Goal: Information Seeking & Learning: Check status

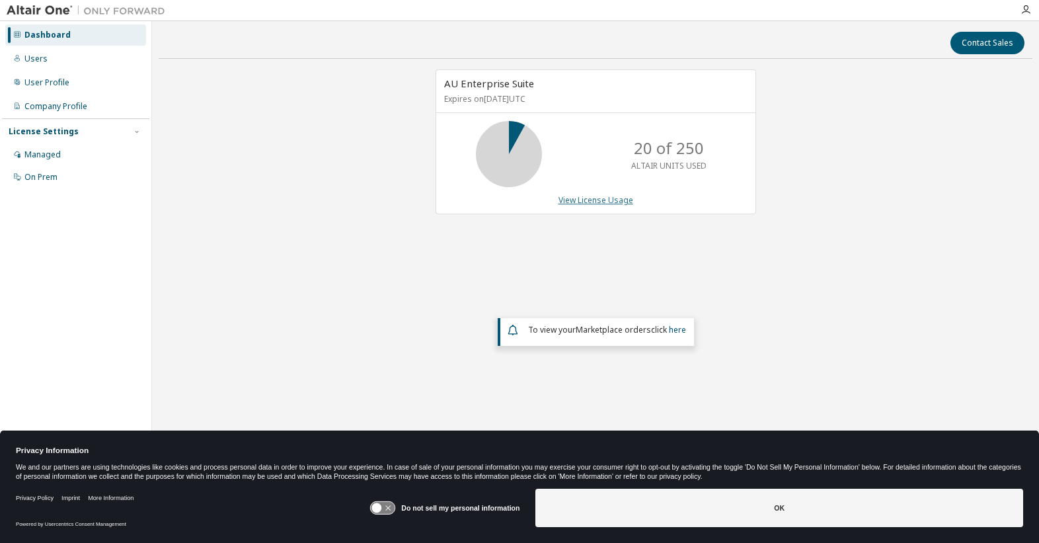
click at [606, 200] on link "View License Usage" at bounding box center [596, 199] width 75 height 11
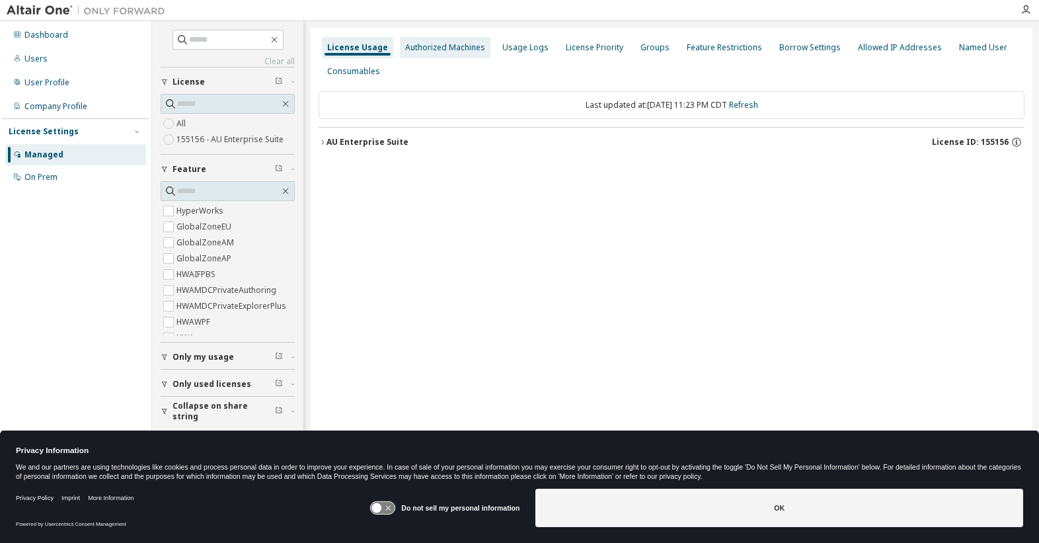
click at [442, 49] on div "Authorized Machines" at bounding box center [445, 47] width 80 height 11
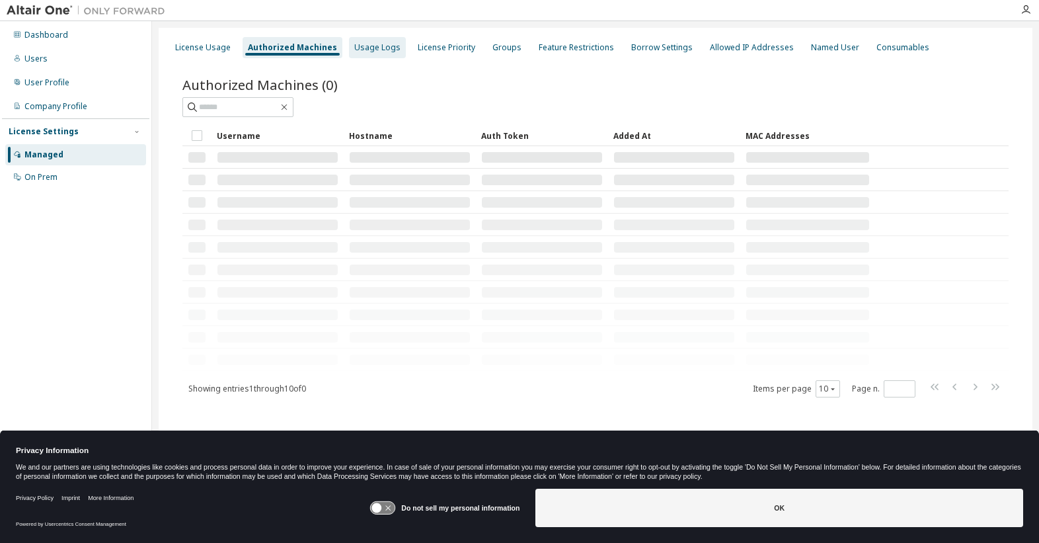
click at [368, 52] on div "Usage Logs" at bounding box center [377, 47] width 46 height 11
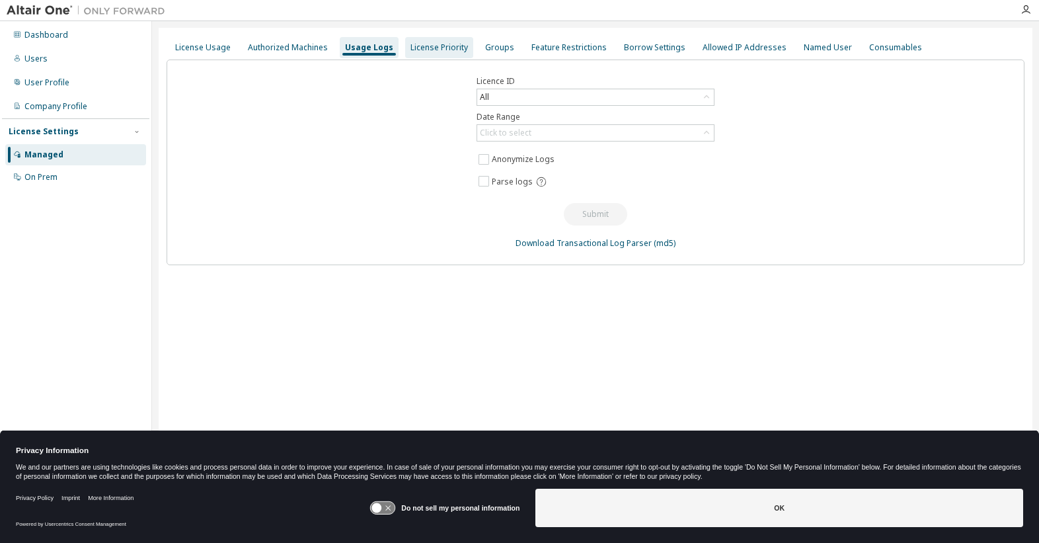
click at [434, 49] on div "License Priority" at bounding box center [440, 47] width 58 height 11
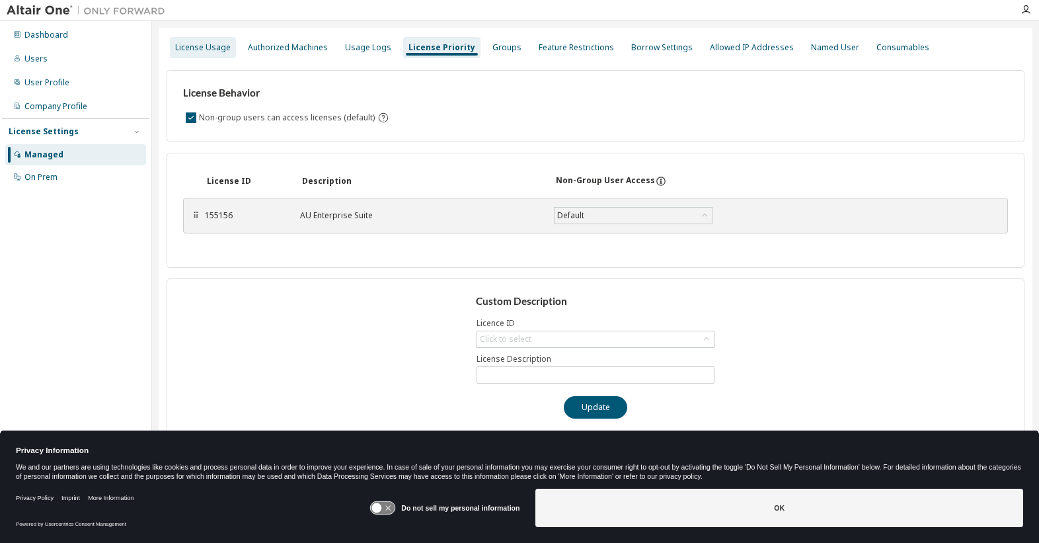
click at [212, 46] on div "License Usage" at bounding box center [203, 47] width 56 height 11
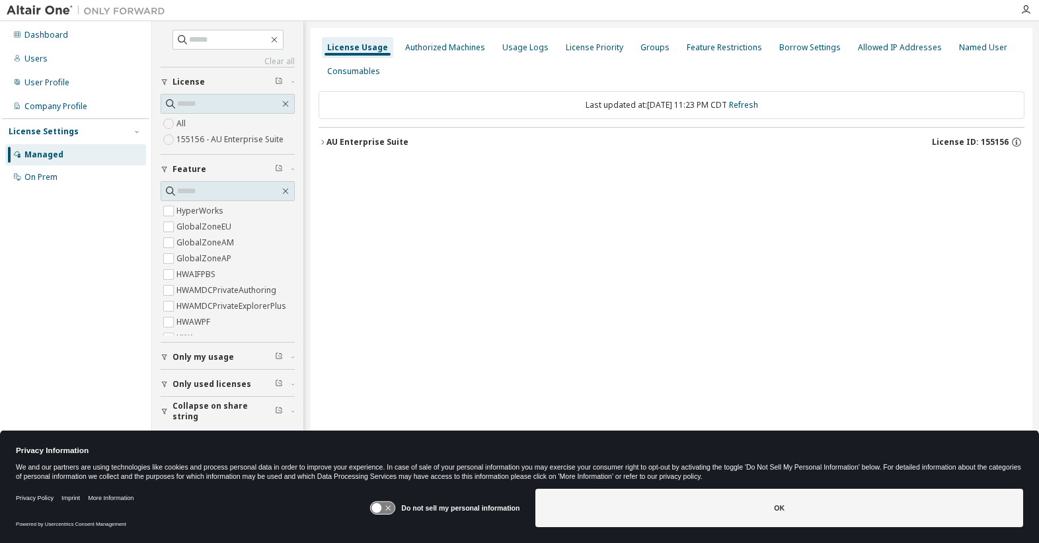
click at [204, 384] on span "Only used licenses" at bounding box center [212, 384] width 79 height 11
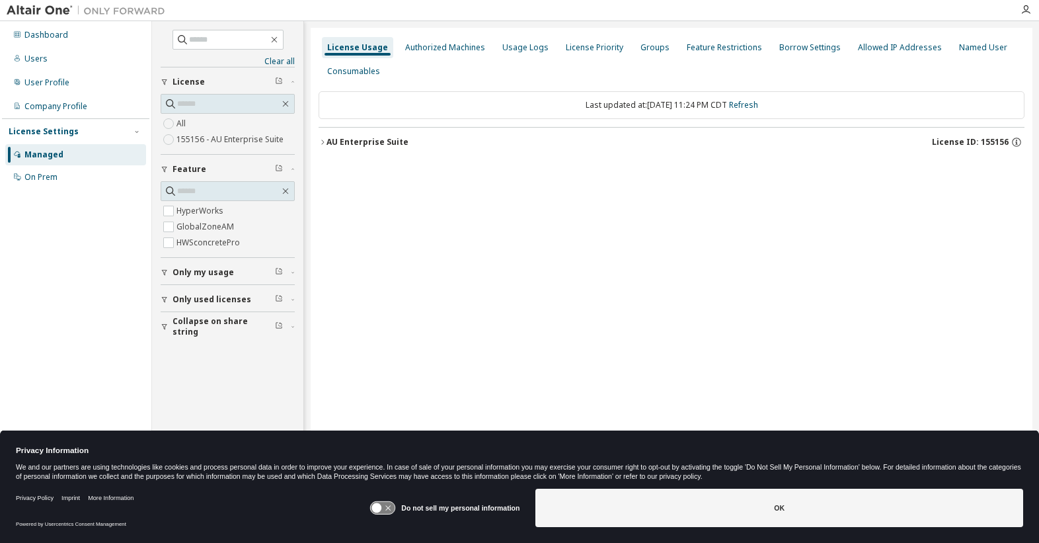
click at [162, 272] on icon "button" at bounding box center [165, 272] width 8 height 8
click at [758, 101] on link "Refresh" at bounding box center [743, 104] width 29 height 11
click at [288, 191] on icon "button" at bounding box center [285, 191] width 11 height 11
click at [280, 271] on icon "button" at bounding box center [279, 271] width 8 height 8
click at [166, 275] on icon "button" at bounding box center [165, 272] width 8 height 8
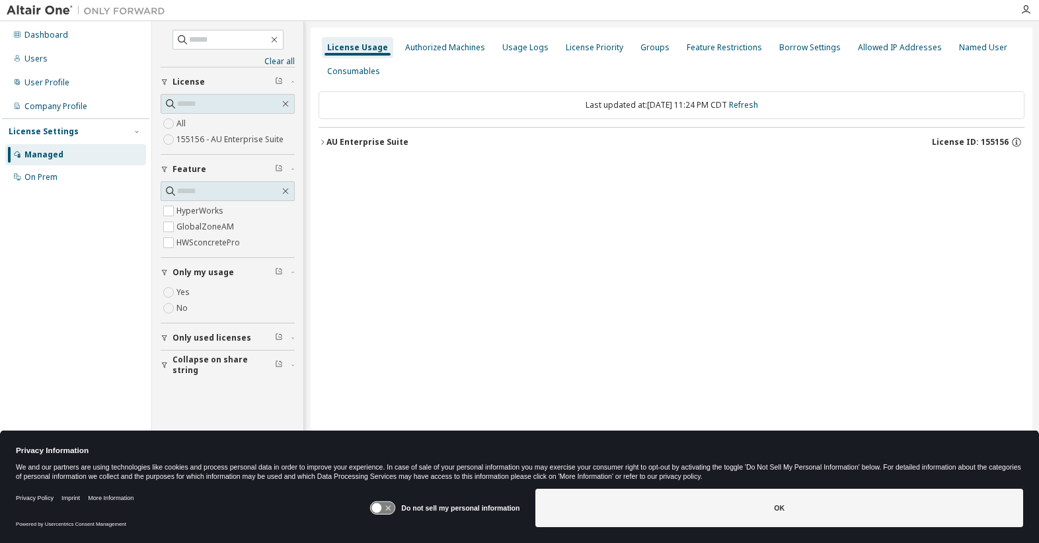
click at [164, 338] on icon "button" at bounding box center [164, 338] width 5 height 6
click at [280, 338] on icon "button" at bounding box center [279, 337] width 8 height 8
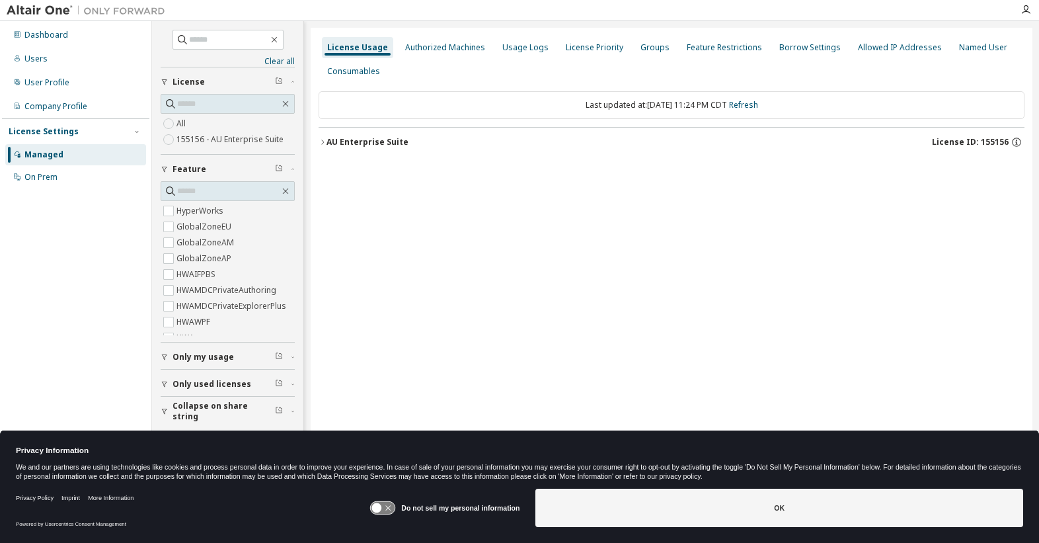
click at [326, 142] on icon "button" at bounding box center [323, 142] width 8 height 8
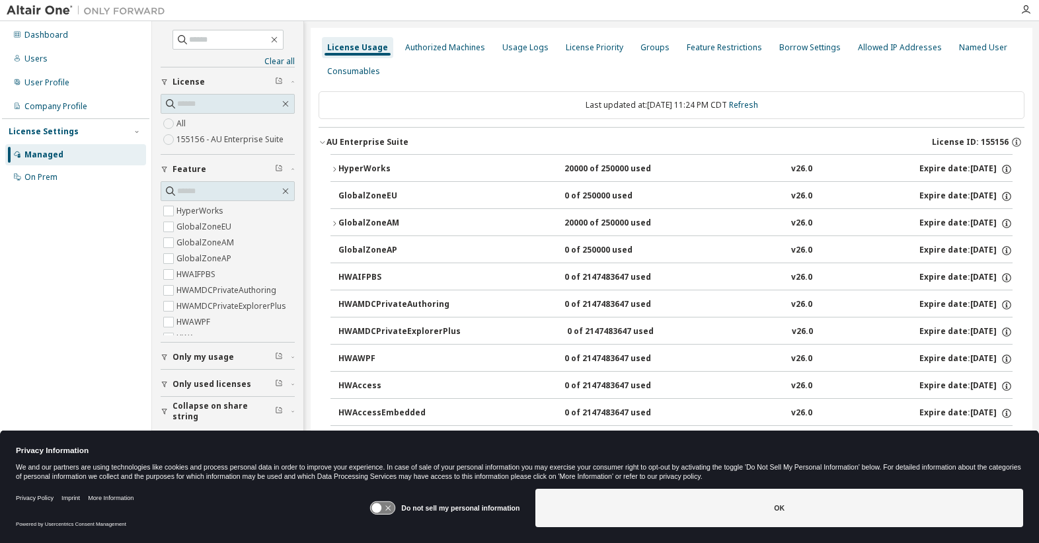
click at [335, 169] on icon "button" at bounding box center [335, 169] width 8 height 8
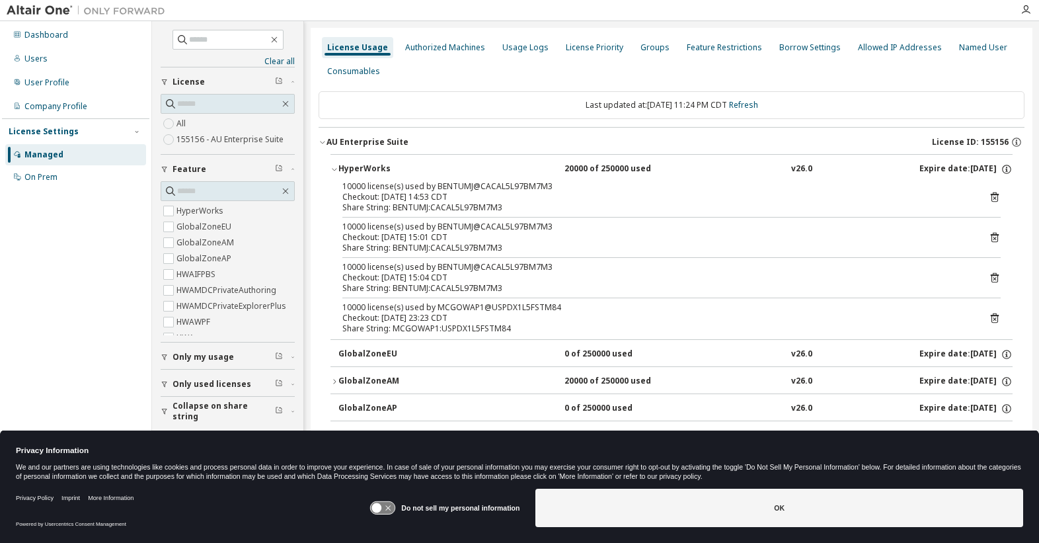
click at [335, 171] on icon "button" at bounding box center [335, 169] width 8 height 8
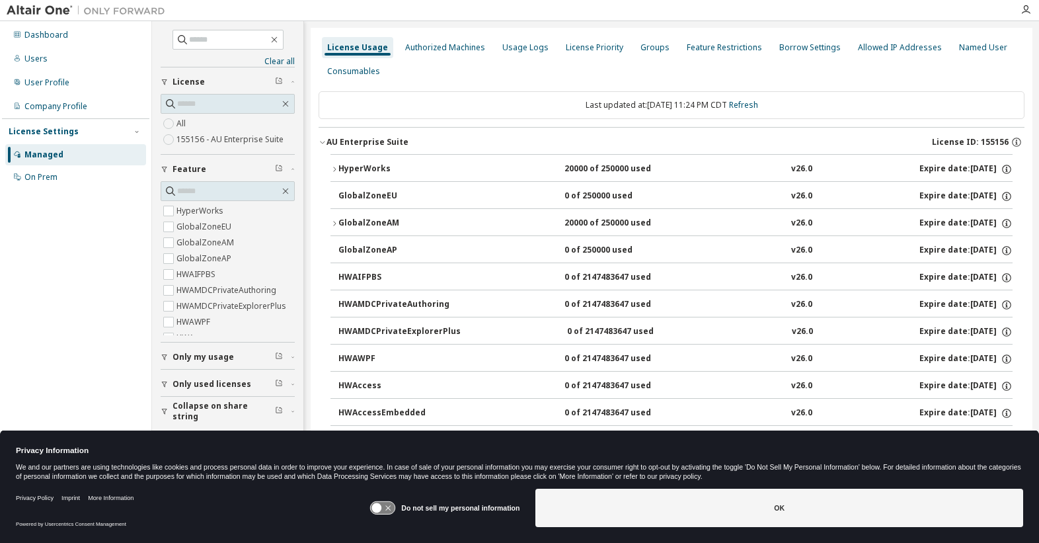
click at [335, 227] on icon "button" at bounding box center [335, 223] width 8 height 8
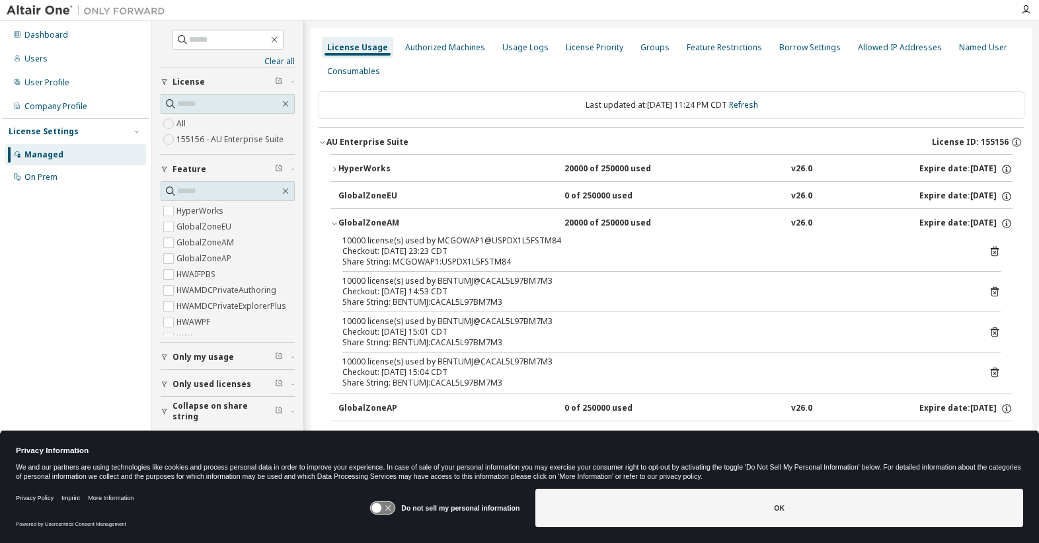
click at [335, 221] on icon "button" at bounding box center [335, 223] width 8 height 8
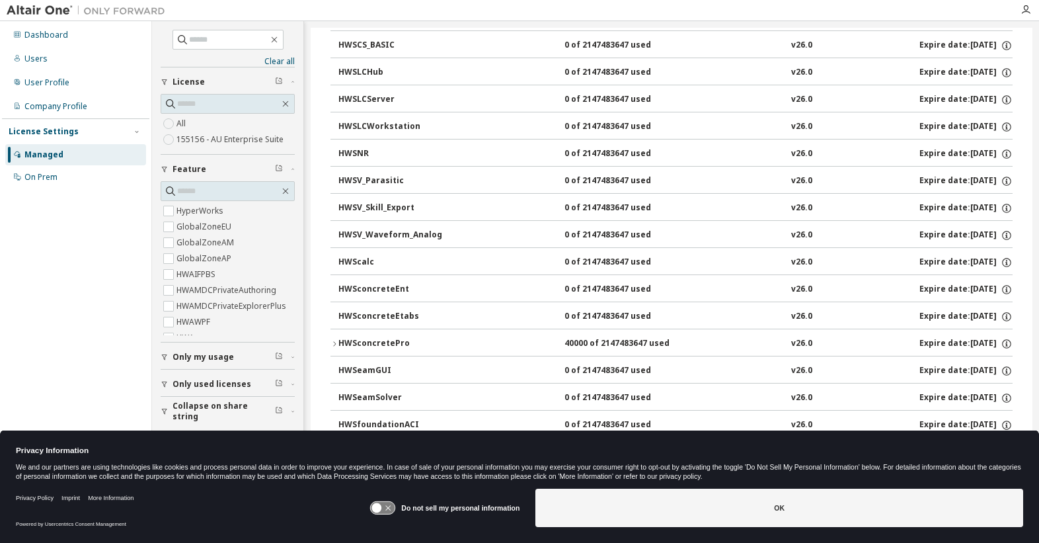
scroll to position [7140, 0]
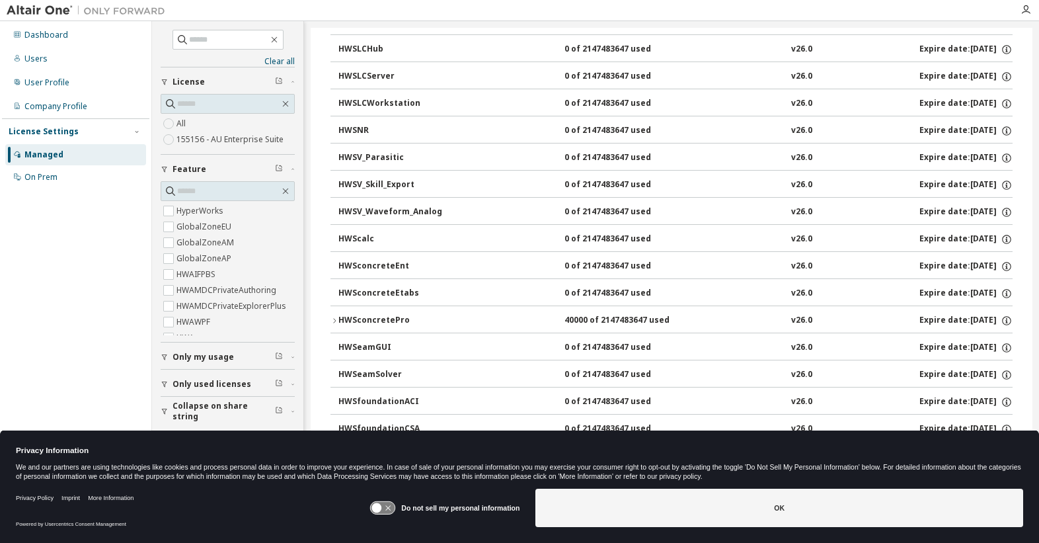
click at [333, 317] on icon "button" at bounding box center [335, 321] width 8 height 8
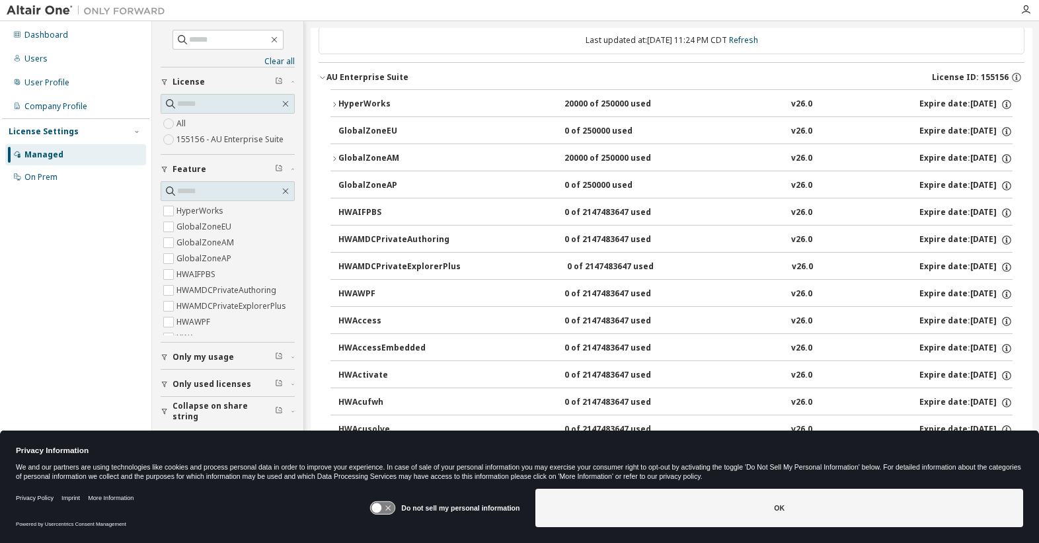
scroll to position [0, 0]
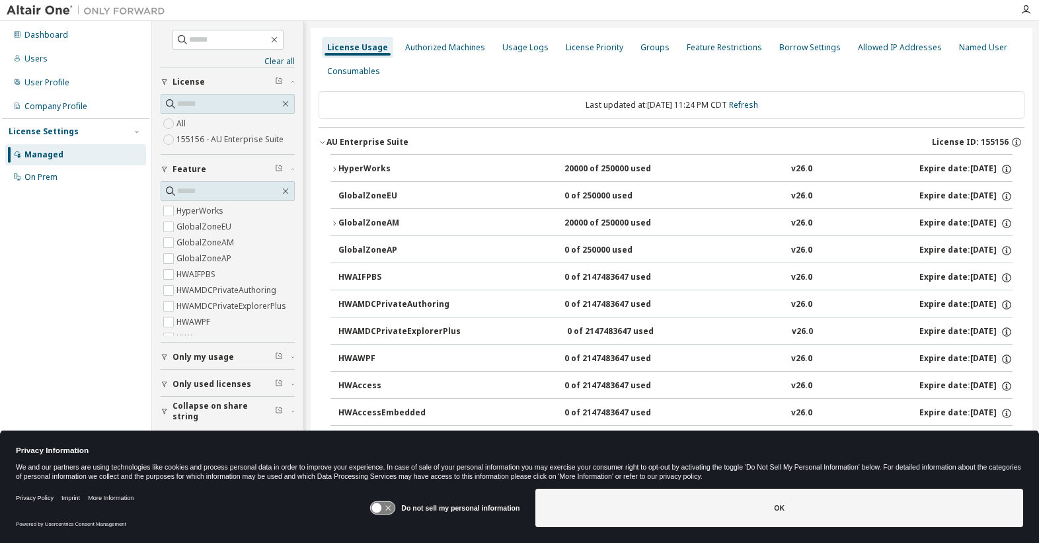
click at [325, 140] on icon "button" at bounding box center [323, 142] width 8 height 8
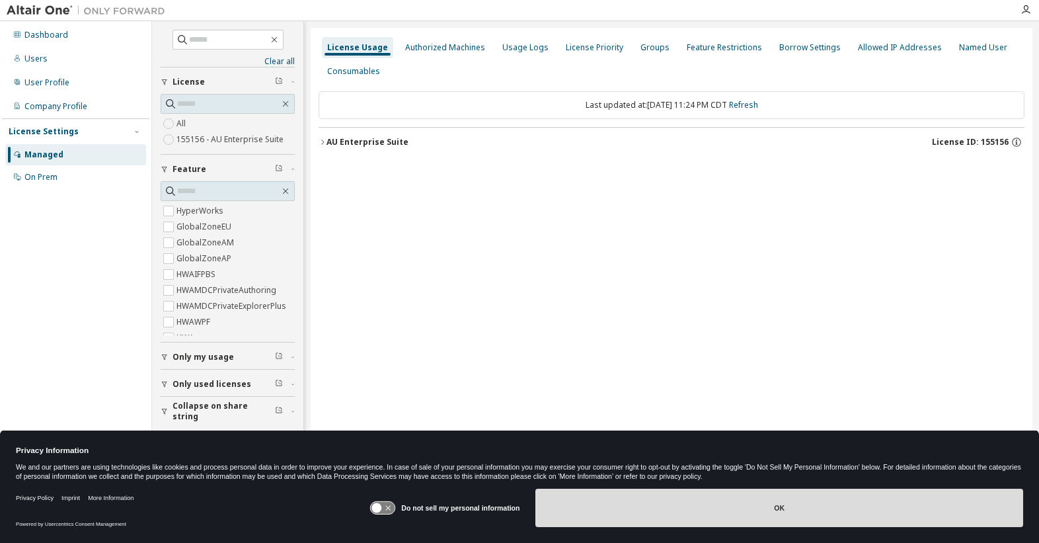
click at [792, 504] on button "OK" at bounding box center [779, 508] width 488 height 38
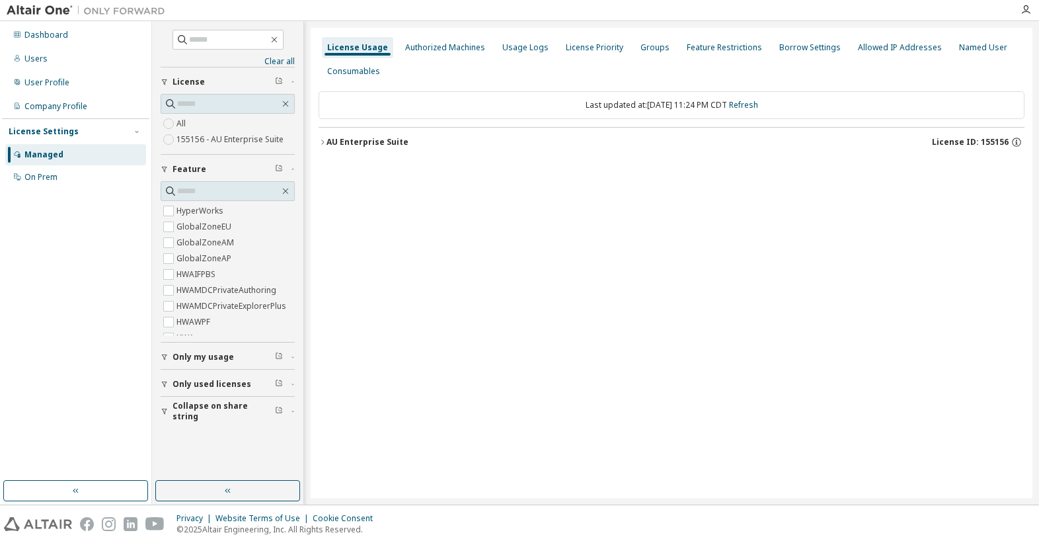
click at [323, 141] on icon "button" at bounding box center [322, 141] width 3 height 5
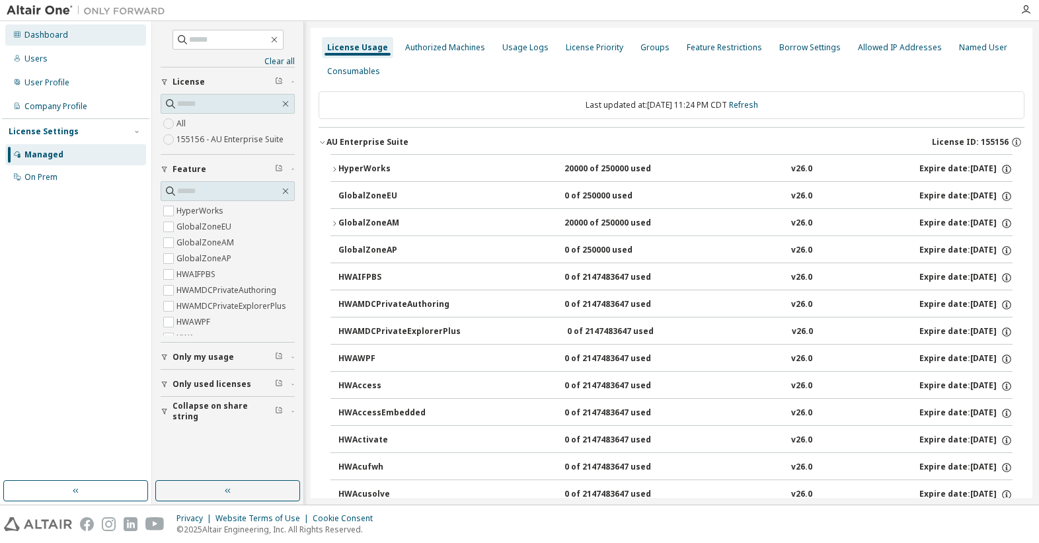
click at [44, 38] on div "Dashboard" at bounding box center [46, 35] width 44 height 11
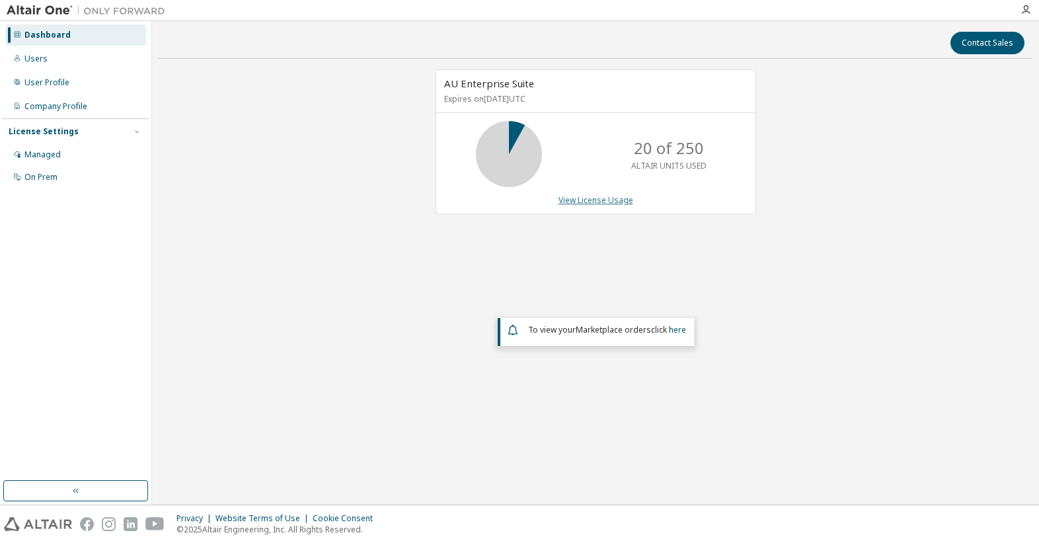
click at [613, 200] on link "View License Usage" at bounding box center [596, 199] width 75 height 11
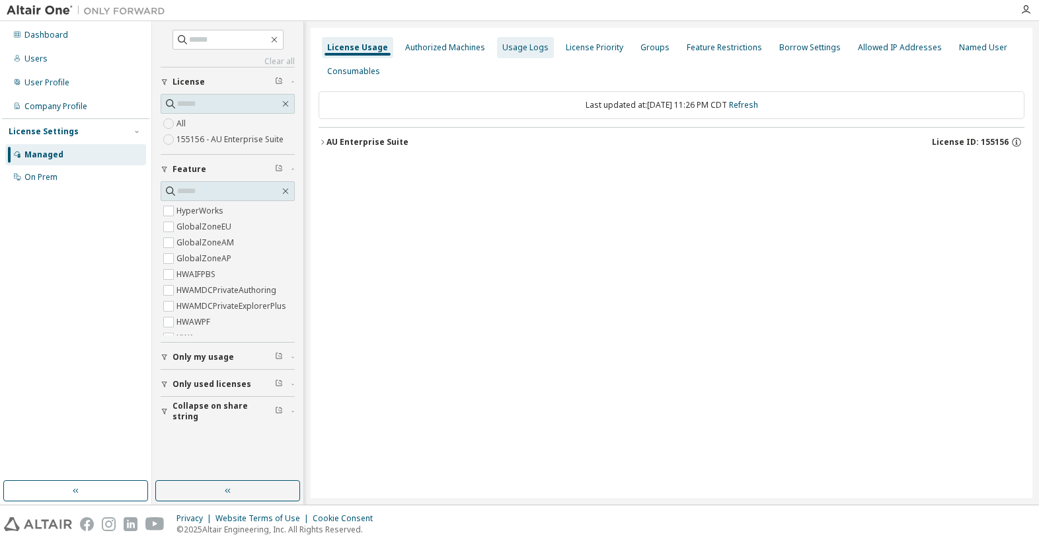
click at [514, 42] on div "Usage Logs" at bounding box center [525, 47] width 46 height 11
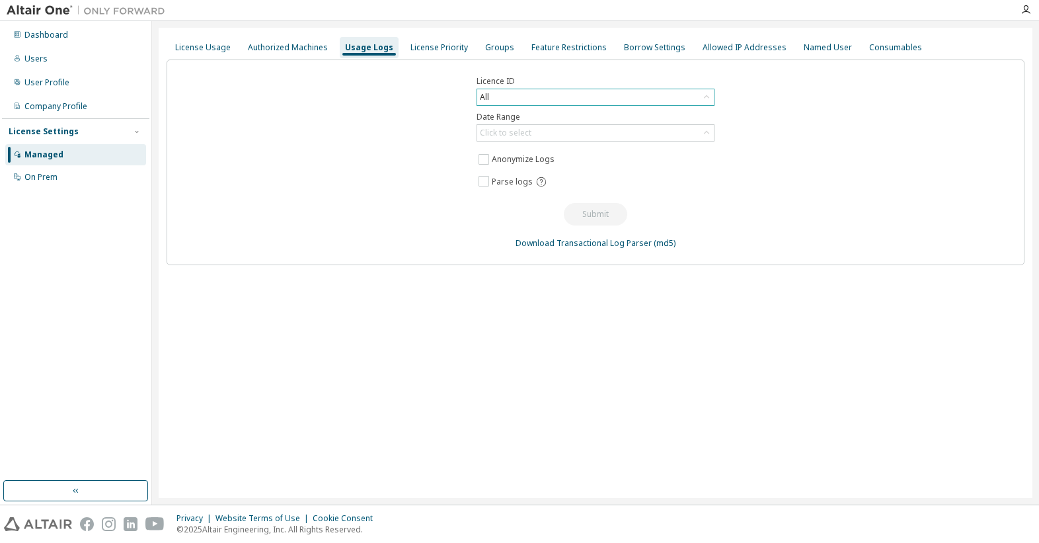
click at [641, 98] on div "All" at bounding box center [595, 97] width 237 height 16
click at [621, 135] on li "All" at bounding box center [595, 134] width 234 height 17
click at [604, 138] on div "Click to select" at bounding box center [595, 133] width 237 height 16
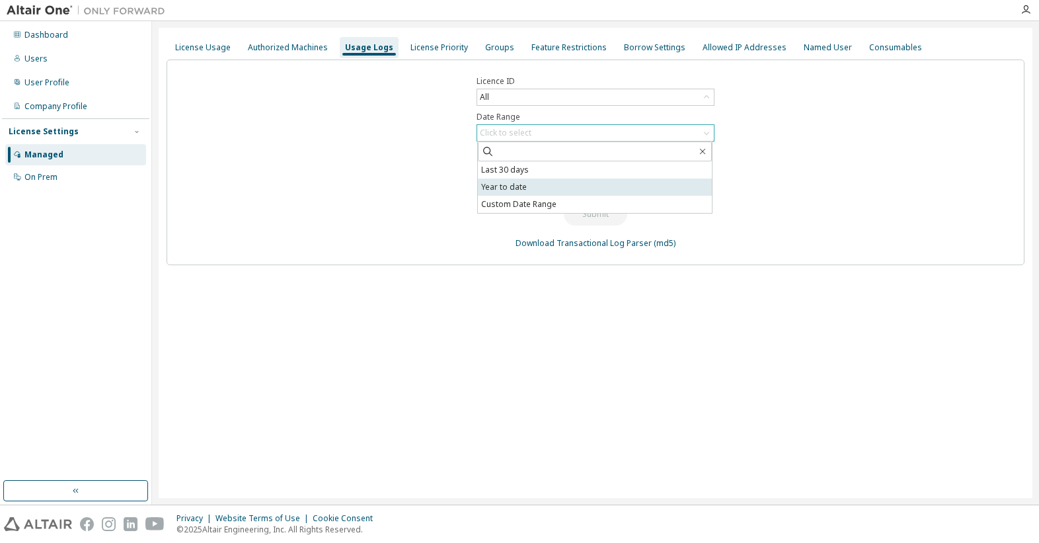
click at [520, 186] on li "Year to date" at bounding box center [595, 186] width 234 height 17
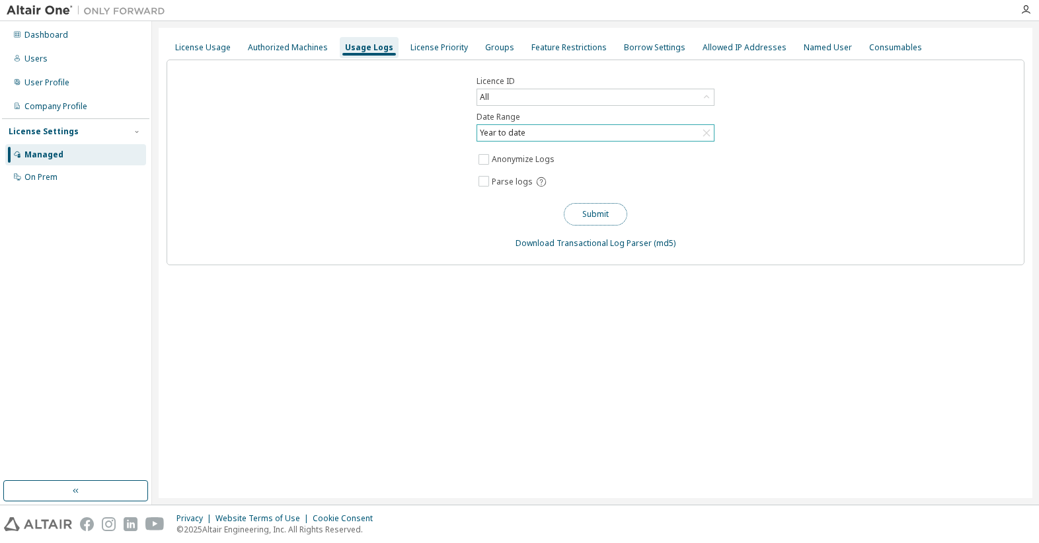
click at [601, 212] on button "Submit" at bounding box center [595, 214] width 63 height 22
click at [586, 217] on button "Submit" at bounding box center [595, 214] width 63 height 22
click at [573, 246] on link "Download Transactional Log Parser" at bounding box center [584, 242] width 136 height 11
click at [56, 178] on div "On Prem" at bounding box center [40, 177] width 33 height 11
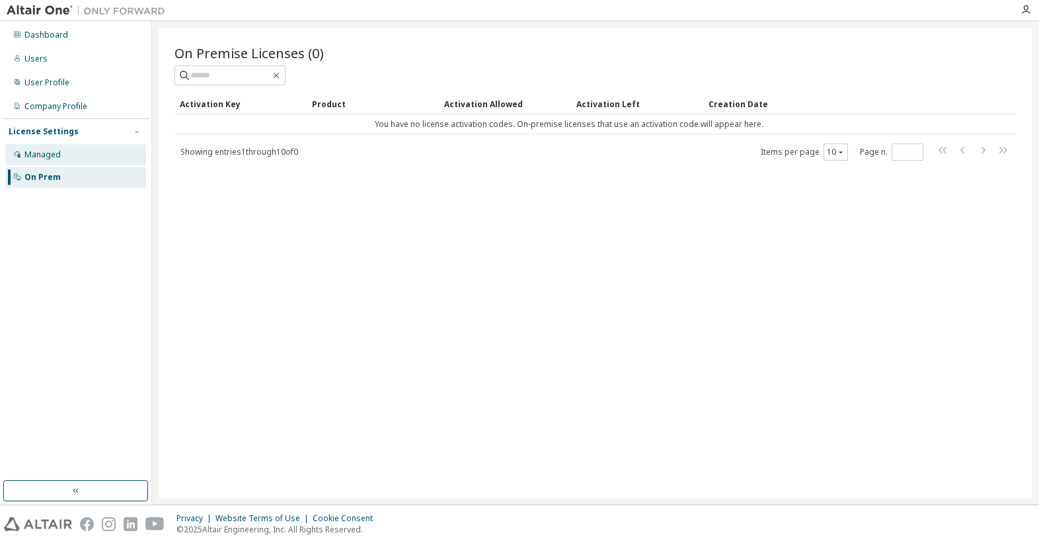
click at [30, 157] on div "Managed" at bounding box center [42, 154] width 36 height 11
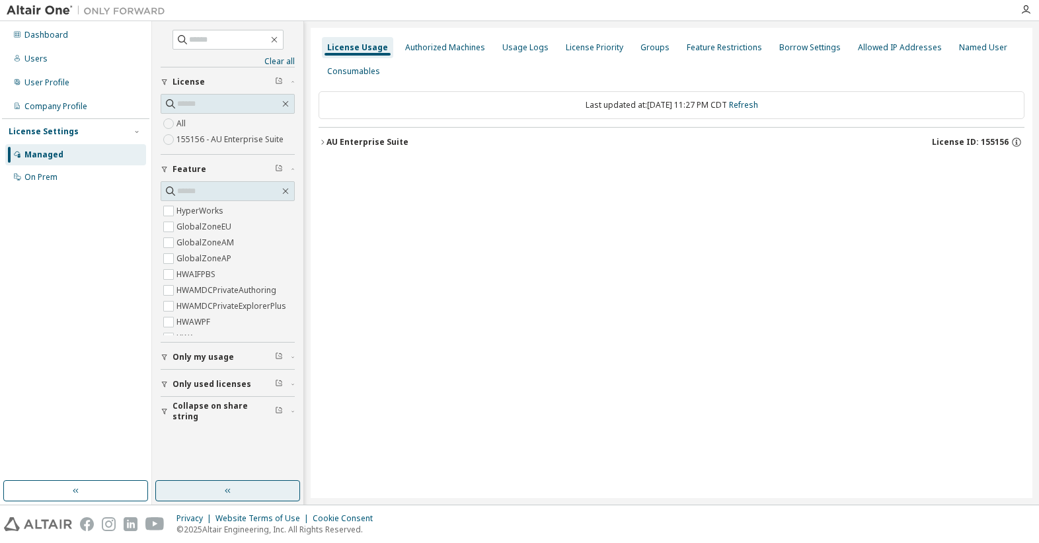
click at [227, 493] on icon "button" at bounding box center [228, 490] width 11 height 11
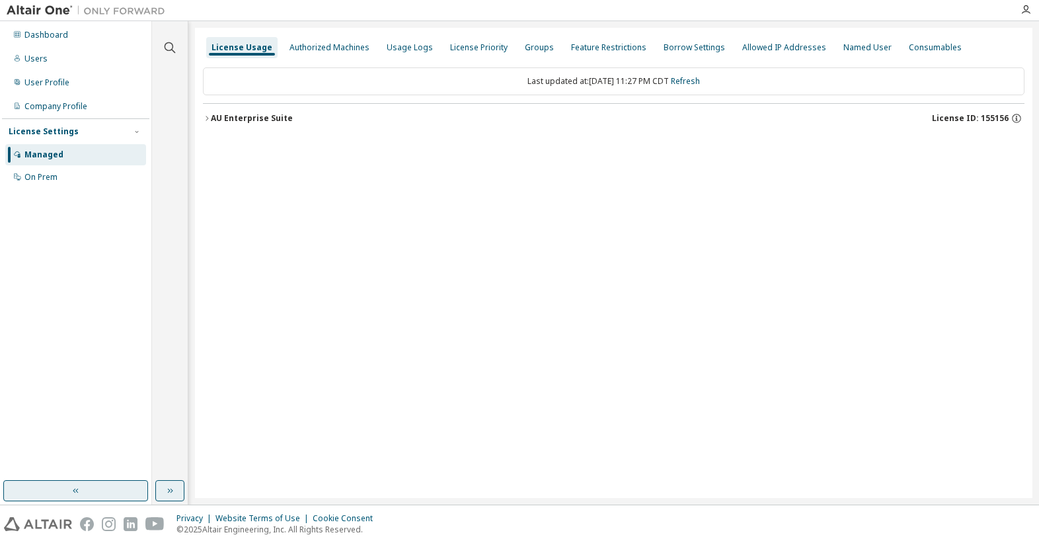
click at [73, 494] on icon "button" at bounding box center [76, 490] width 11 height 11
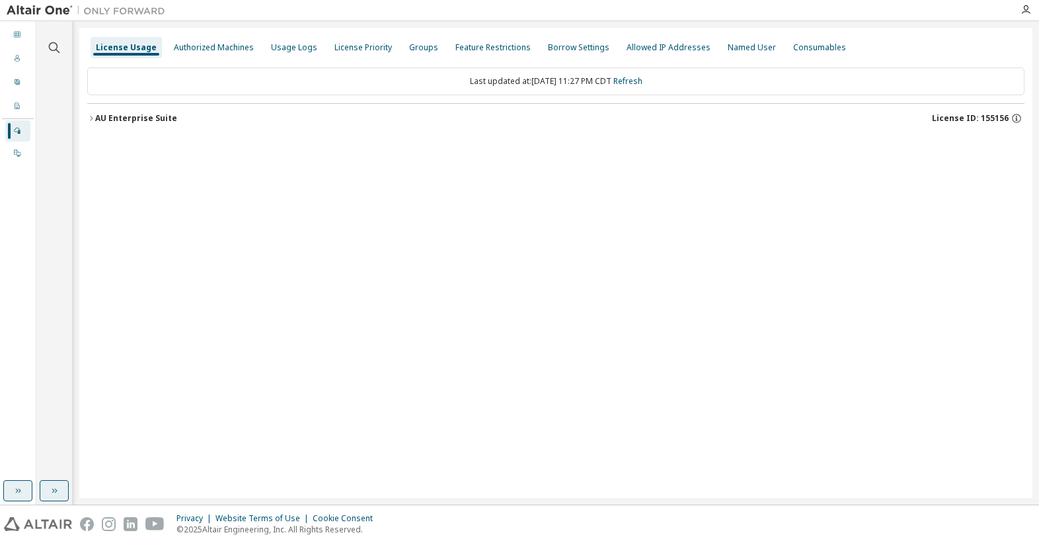
click at [59, 496] on button "button" at bounding box center [54, 490] width 29 height 21
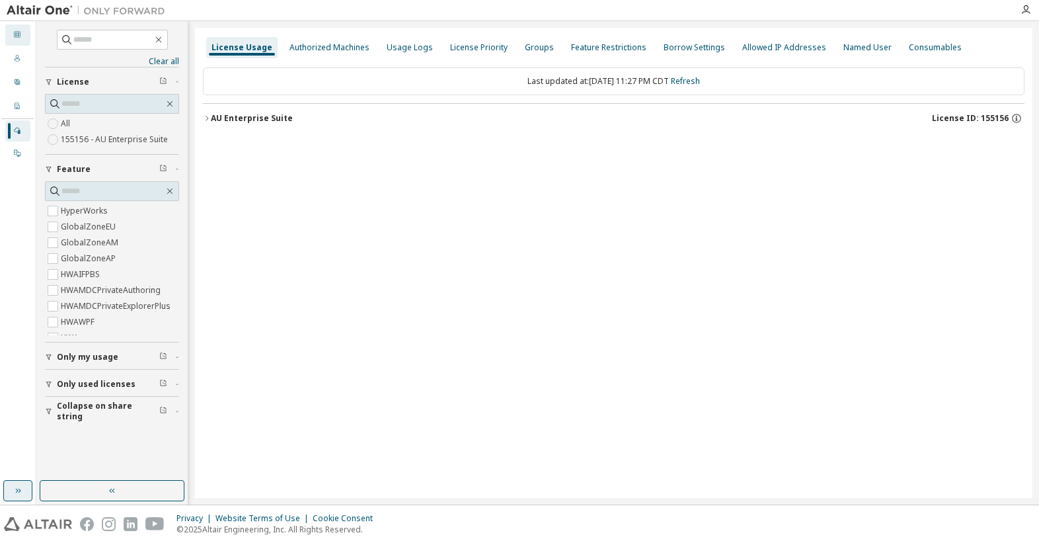
click at [15, 37] on icon at bounding box center [17, 34] width 8 height 8
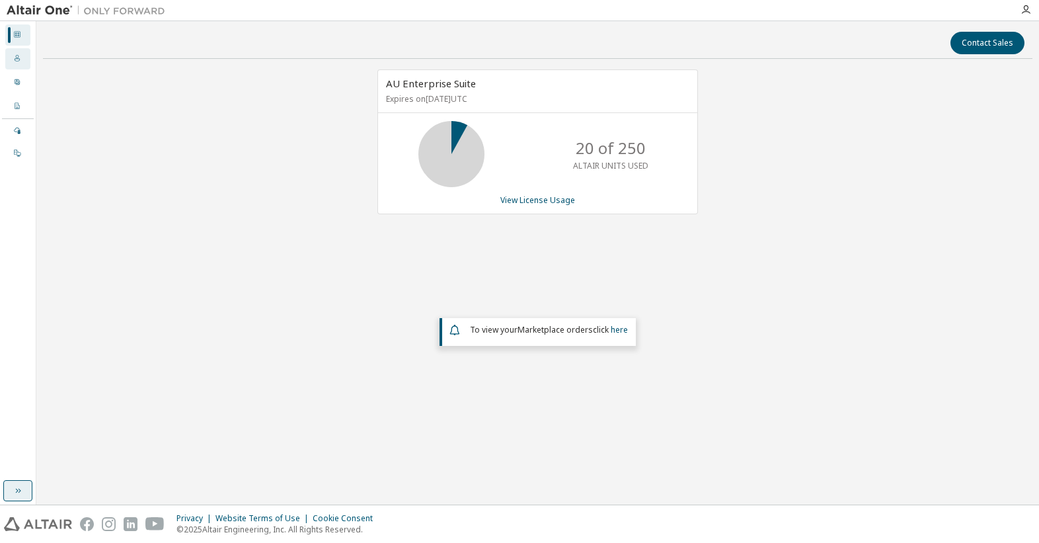
click at [21, 60] on div "Users" at bounding box center [17, 58] width 25 height 21
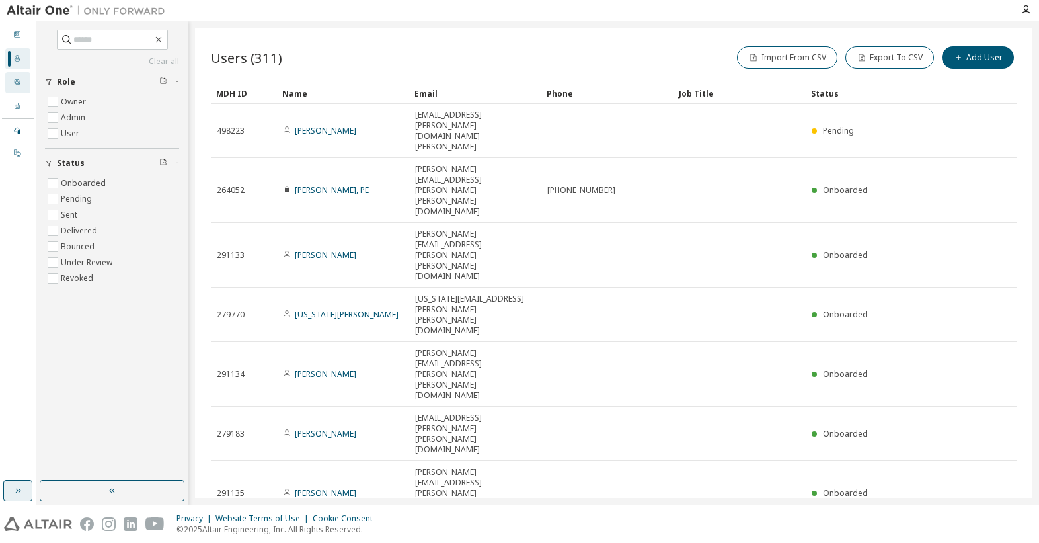
click at [22, 81] on div "User Profile" at bounding box center [17, 82] width 25 height 21
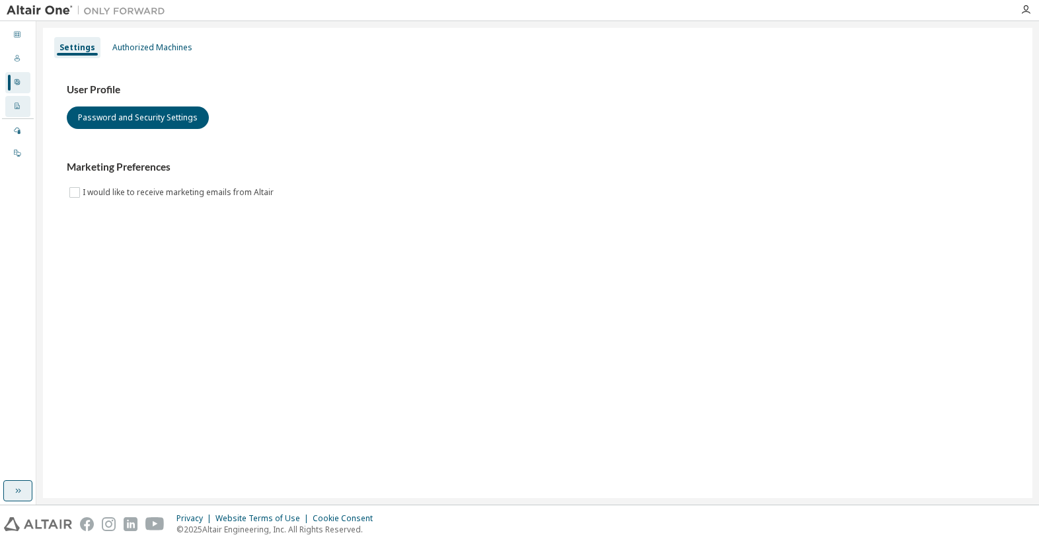
click at [16, 108] on icon at bounding box center [17, 106] width 8 height 8
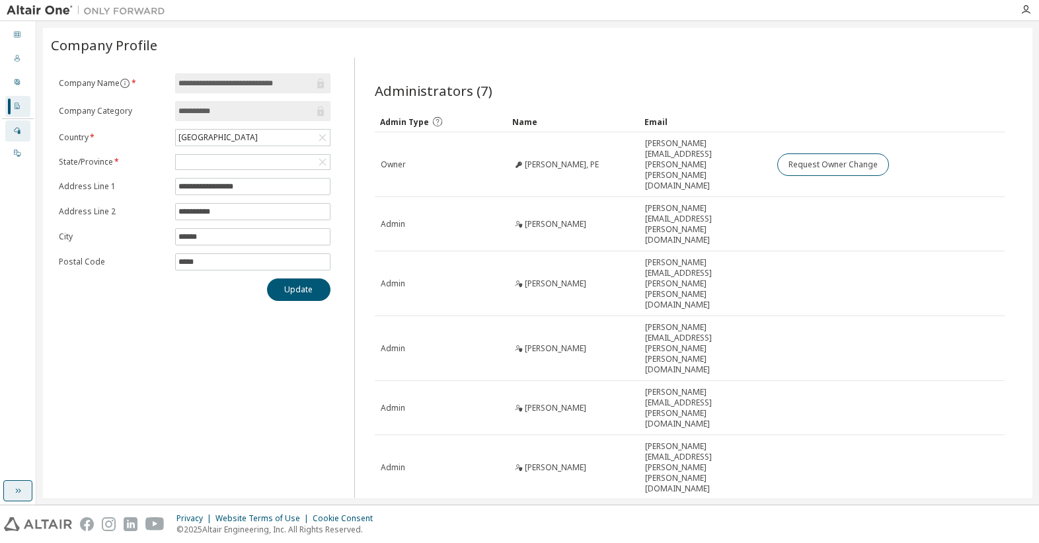
click at [17, 131] on icon at bounding box center [17, 130] width 8 height 8
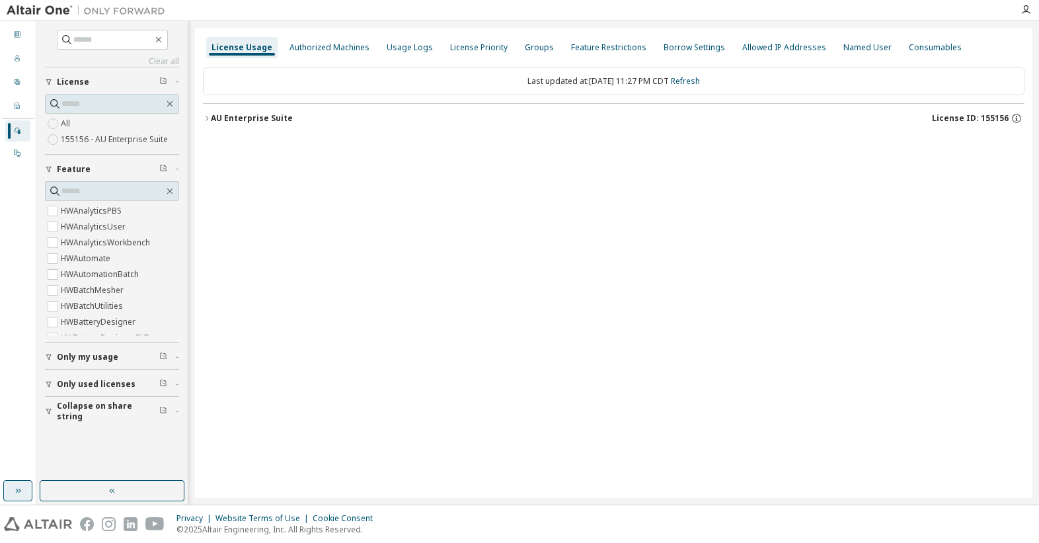
scroll to position [463, 0]
drag, startPoint x: 208, startPoint y: 119, endPoint x: 219, endPoint y: 133, distance: 17.9
click at [208, 119] on icon "button" at bounding box center [207, 118] width 3 height 5
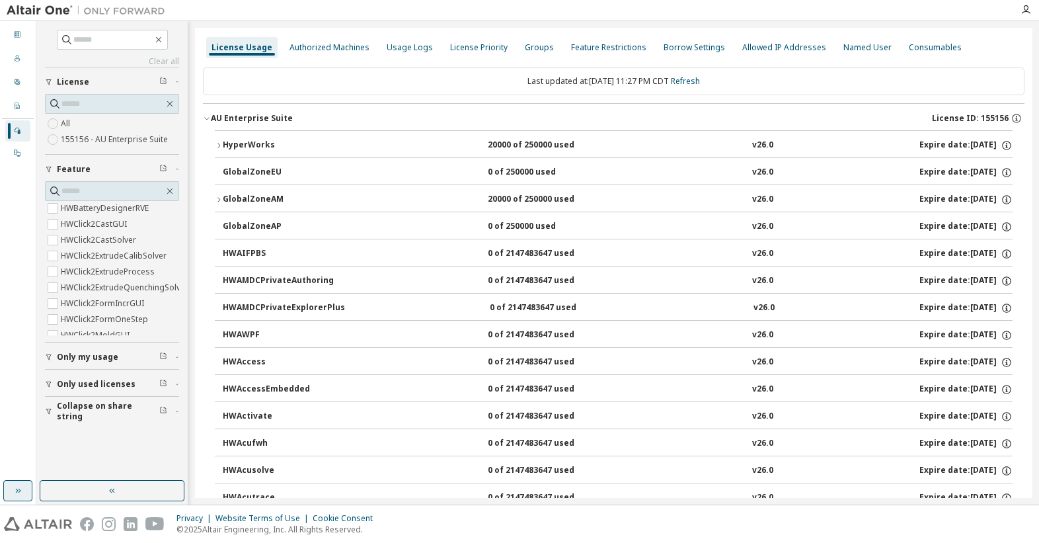
click at [16, 494] on icon "button" at bounding box center [18, 490] width 11 height 11
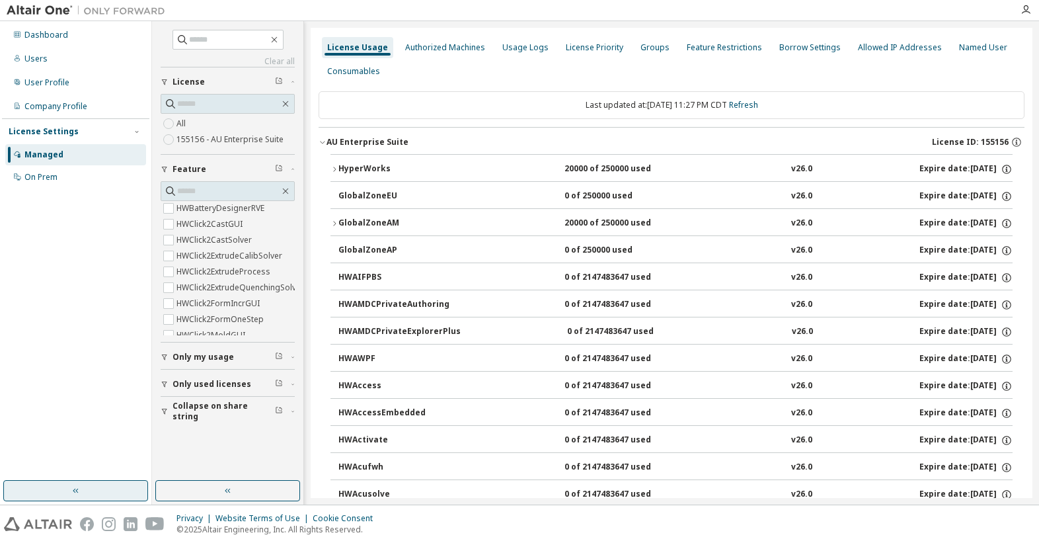
click at [17, 491] on button "button" at bounding box center [75, 490] width 145 height 21
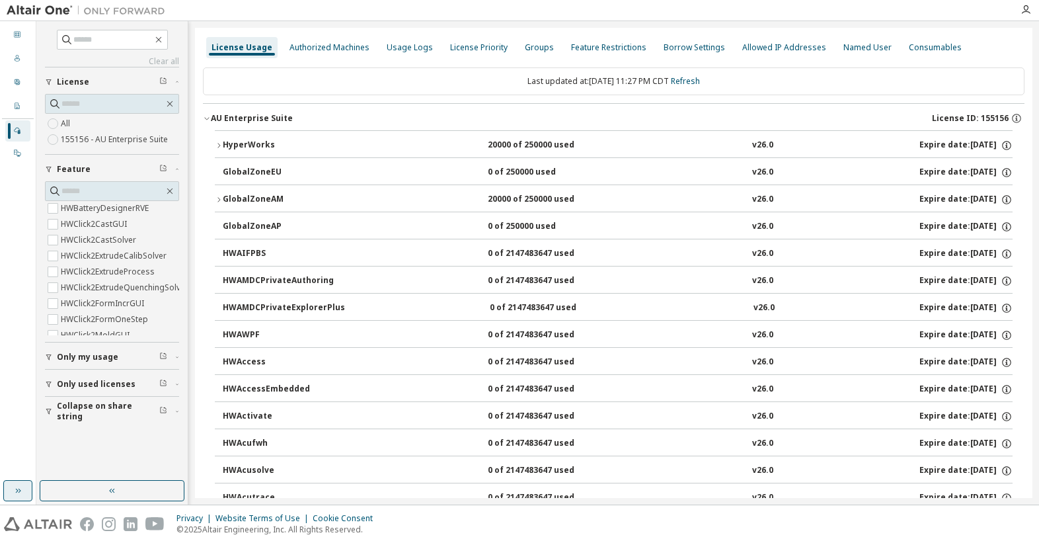
click at [17, 491] on icon "button" at bounding box center [18, 490] width 11 height 11
